Goal: Information Seeking & Learning: Find specific fact

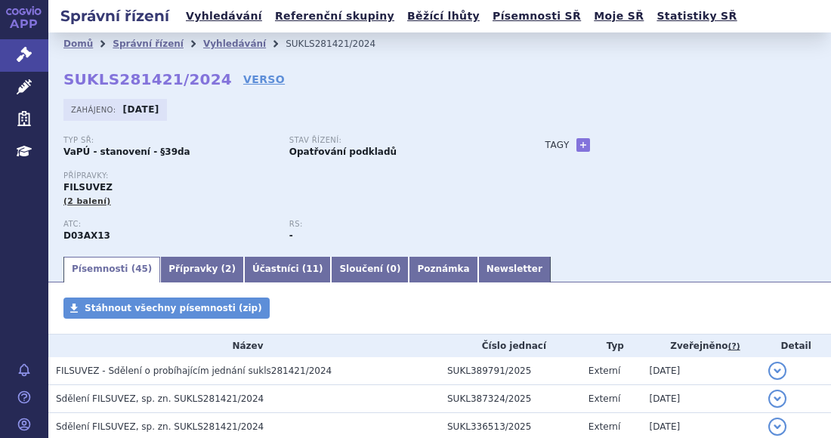
click at [227, 50] on li "Vyhledávání" at bounding box center [244, 43] width 82 height 23
click at [228, 42] on link "Vyhledávání" at bounding box center [234, 44] width 63 height 11
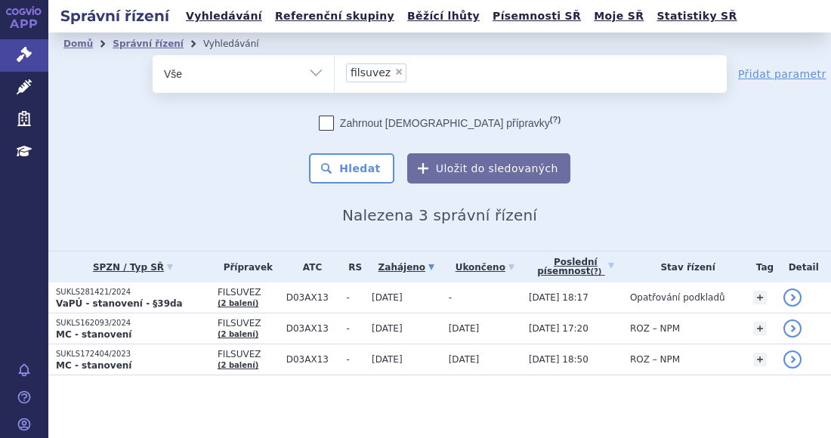
click at [394, 69] on span "×" at bounding box center [398, 71] width 9 height 9
click at [335, 69] on select "filsuvez" at bounding box center [334, 73] width 1 height 38
select select
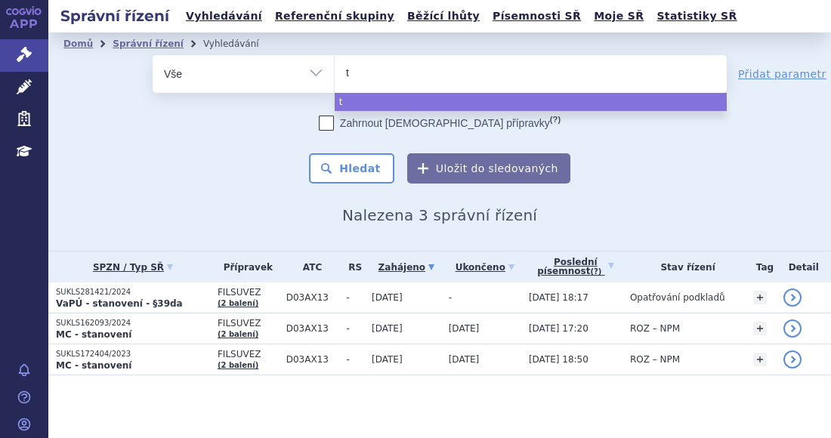
type input "ta"
type input "tal"
type input "talv"
type input "talve"
type input "talvey"
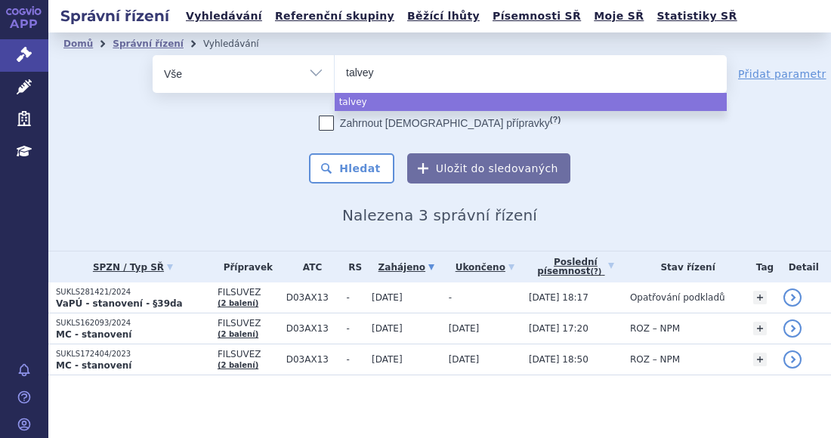
select select "talvey"
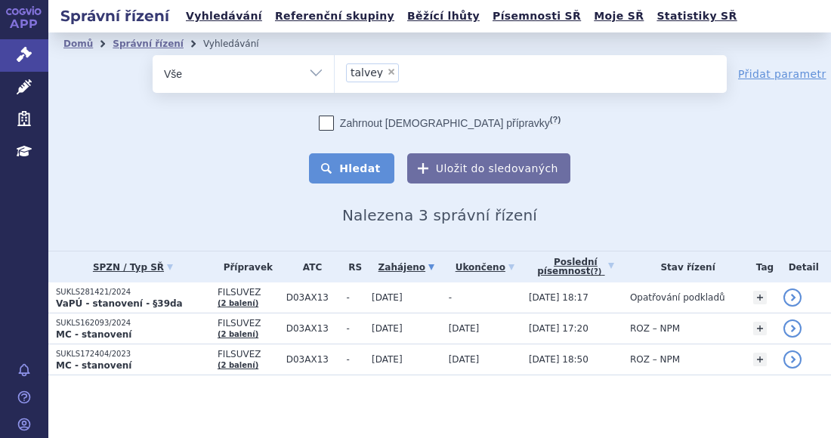
click at [376, 174] on button "Hledat" at bounding box center [351, 168] width 85 height 30
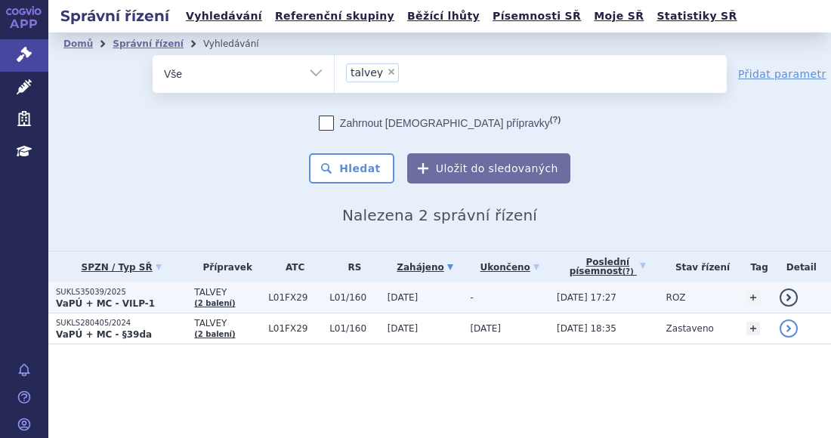
click at [146, 296] on p "SUKLS35039/2025" at bounding box center [121, 292] width 131 height 11
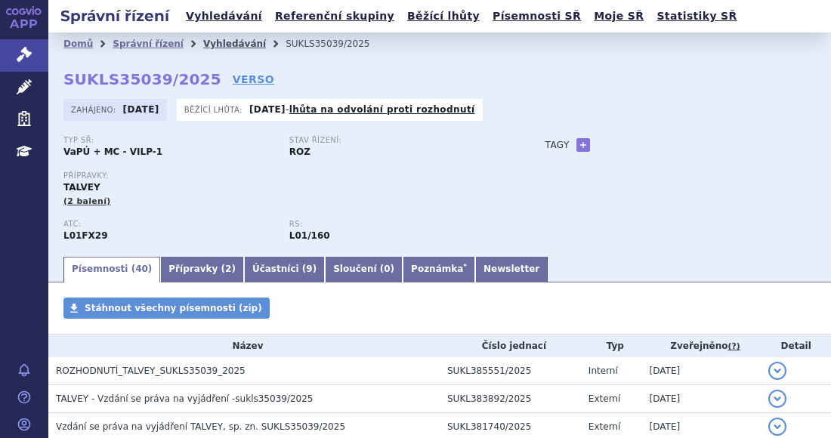
click at [236, 43] on link "Vyhledávání" at bounding box center [234, 44] width 63 height 11
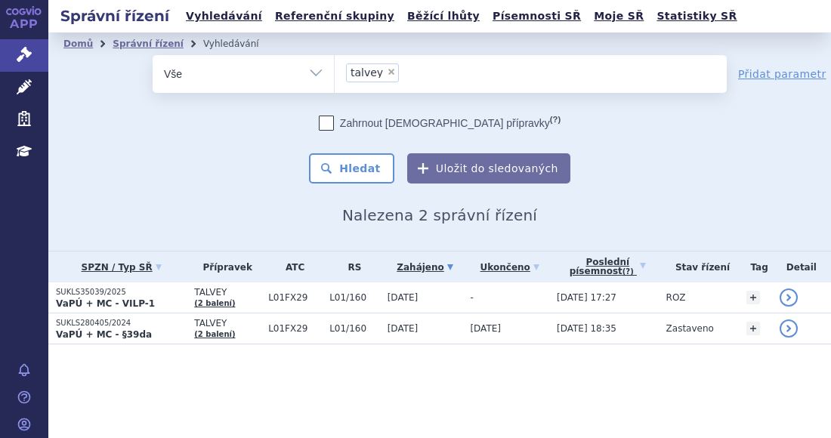
click at [388, 70] on span "×" at bounding box center [391, 71] width 9 height 9
click at [335, 70] on select "talvey" at bounding box center [334, 73] width 1 height 38
select select
click at [380, 76] on ul at bounding box center [531, 71] width 392 height 32
click at [335, 76] on select "talvey" at bounding box center [334, 73] width 1 height 38
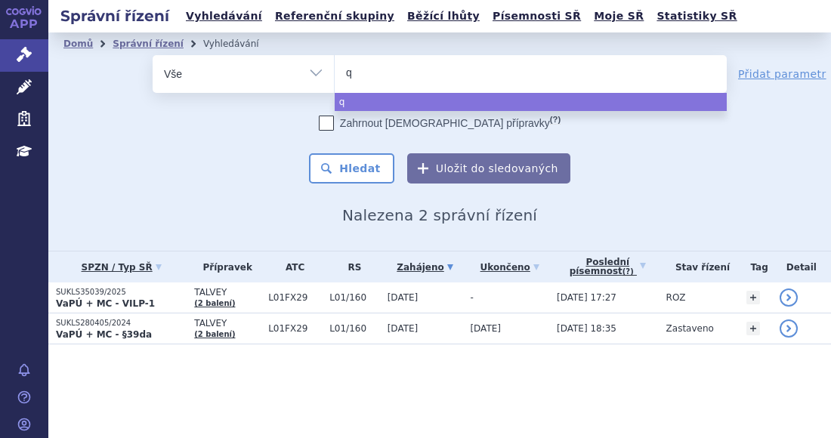
type input "qa"
type input "qal"
type input "qals"
type input "qalso"
type input "qalsod"
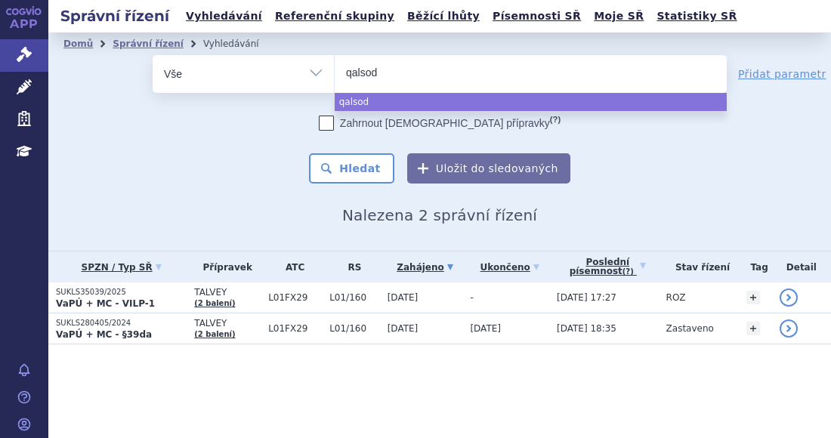
type input "qalsody"
select select "qalsody"
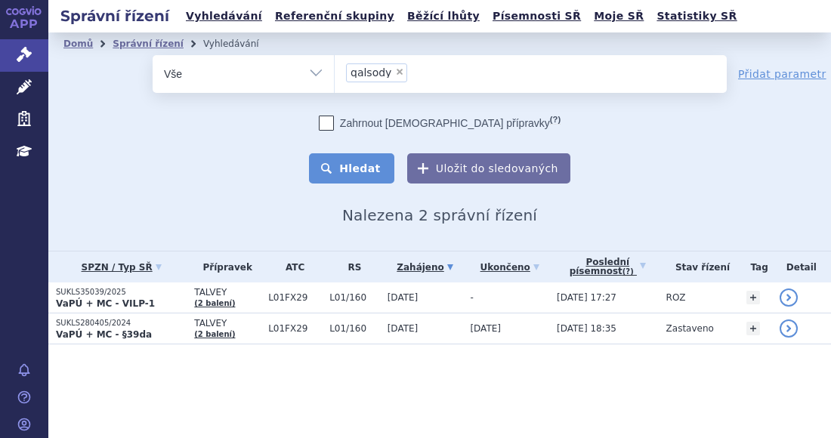
click at [357, 165] on button "Hledat" at bounding box center [351, 168] width 85 height 30
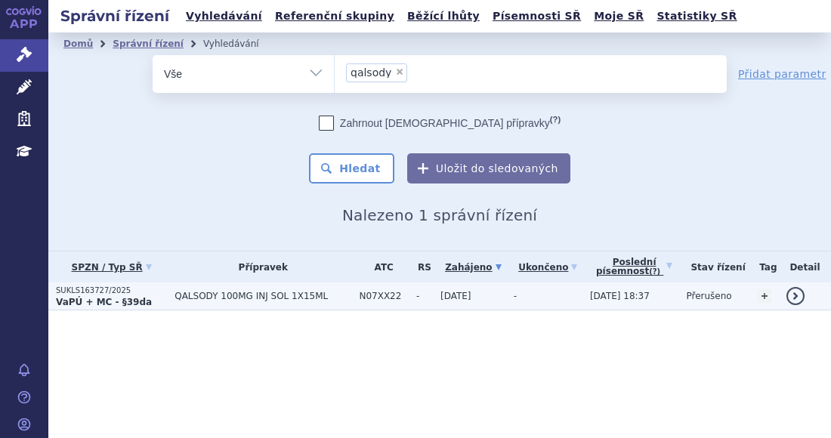
click at [109, 303] on strong "VaPÚ + MC - §39da" at bounding box center [104, 302] width 96 height 11
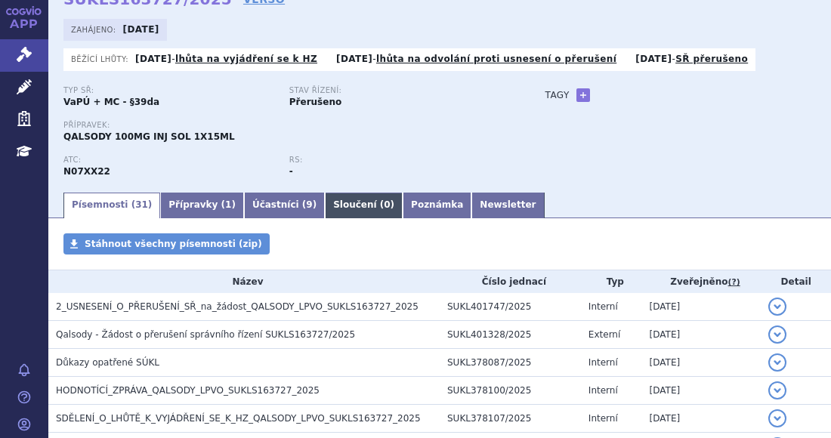
scroll to position [227, 0]
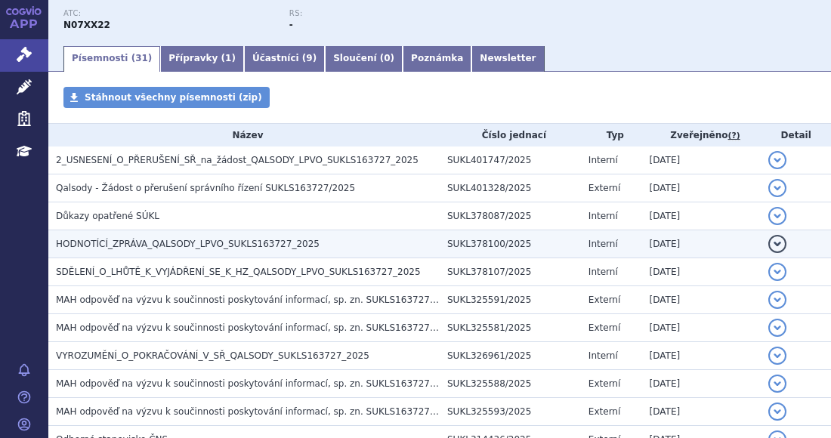
click at [178, 239] on span "HODNOTÍCÍ_ZPRÁVA_QALSODY_LPVO_SUKLS163727_2025" at bounding box center [188, 244] width 264 height 11
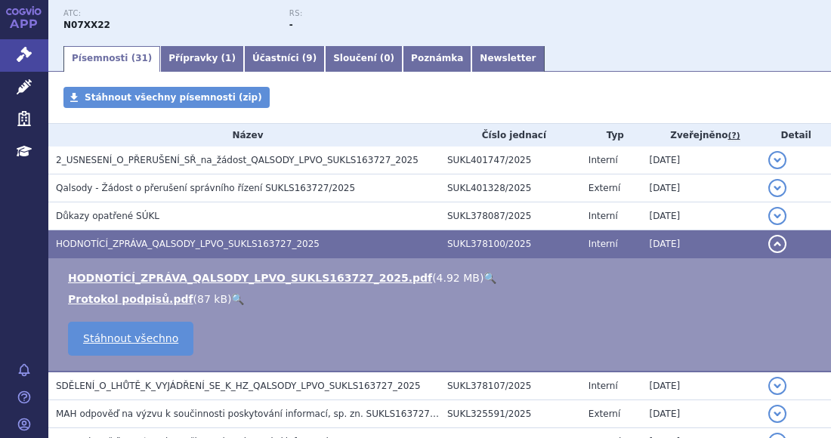
click at [484, 274] on link "🔍" at bounding box center [490, 278] width 13 height 12
